Goal: Transaction & Acquisition: Purchase product/service

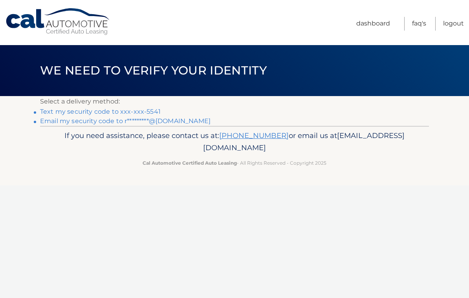
click at [123, 111] on link "Text my security code to xxx-xxx-5541" at bounding box center [100, 111] width 121 height 7
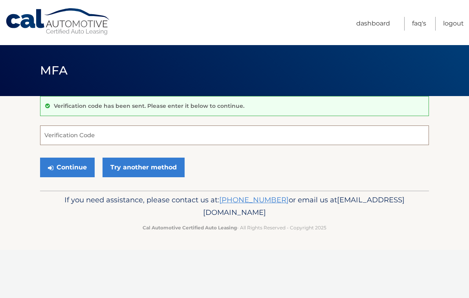
click at [106, 137] on input "Verification Code" at bounding box center [234, 136] width 389 height 20
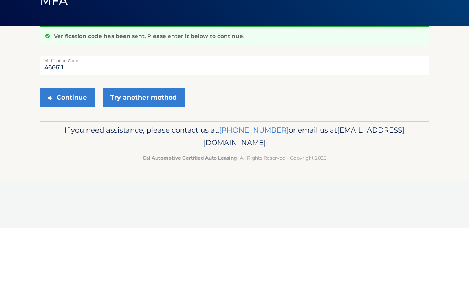
type input "466611"
click at [75, 158] on button "Continue" at bounding box center [67, 168] width 55 height 20
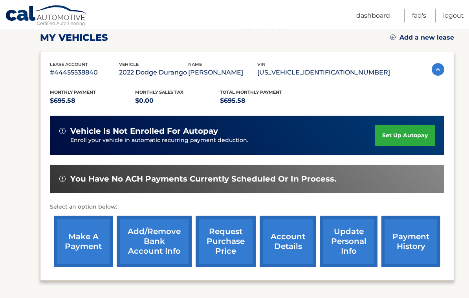
scroll to position [113, 0]
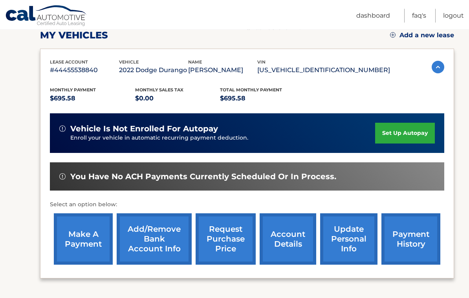
click at [97, 226] on link "make a payment" at bounding box center [83, 239] width 59 height 51
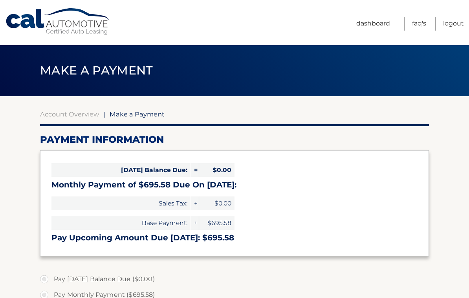
select select "YzFiMDVlODItNDlmMC00MzU4LThiNGQtYTUyMzYxMWY1ODkx"
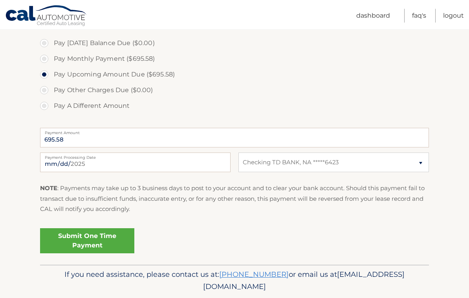
scroll to position [236, 0]
click at [98, 236] on link "Submit One Time Payment" at bounding box center [87, 240] width 94 height 25
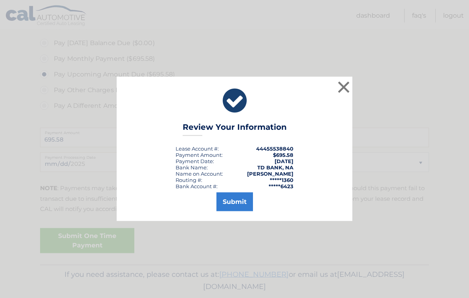
scroll to position [237, 0]
click at [238, 212] on button "Submit" at bounding box center [234, 202] width 37 height 19
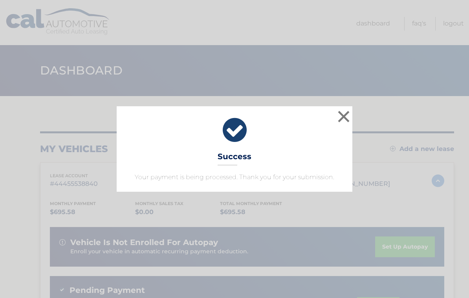
click at [343, 116] on button "×" at bounding box center [344, 117] width 16 height 16
